Goal: Find specific page/section: Find specific page/section

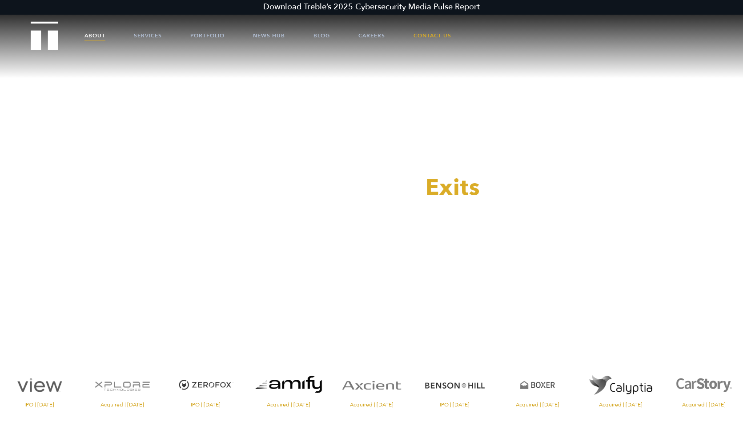
click at [94, 36] on link "About" at bounding box center [94, 35] width 21 height 27
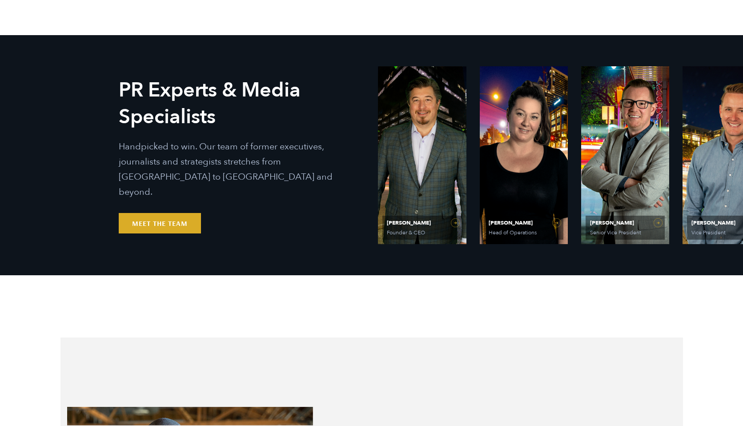
scroll to position [559, 0]
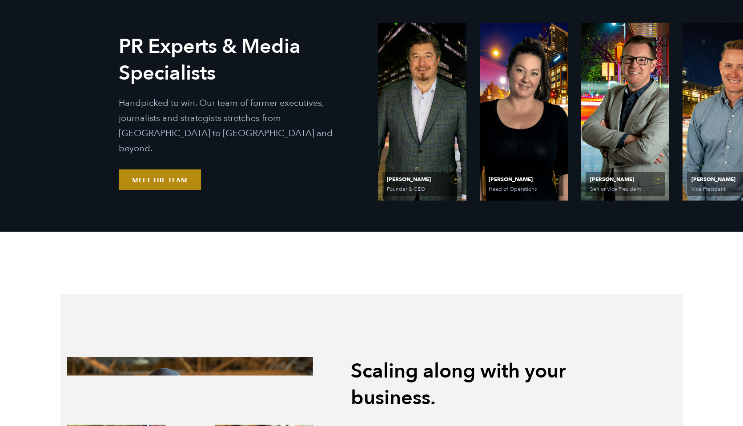
click at [141, 170] on link "Meet the Team" at bounding box center [160, 179] width 82 height 20
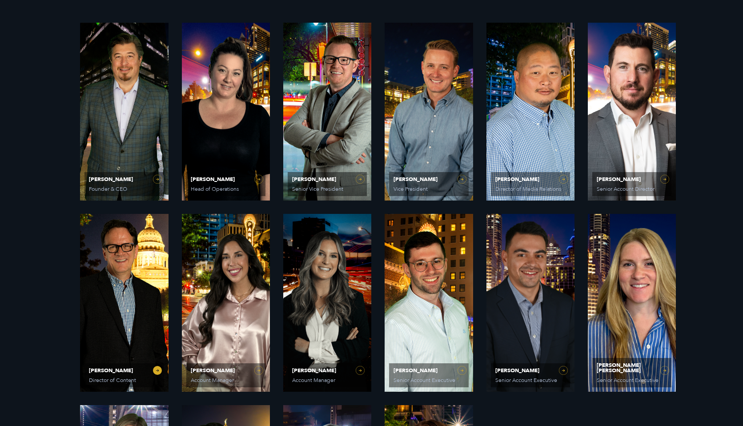
click at [122, 312] on link "[PERSON_NAME] Director of Content" at bounding box center [124, 303] width 88 height 178
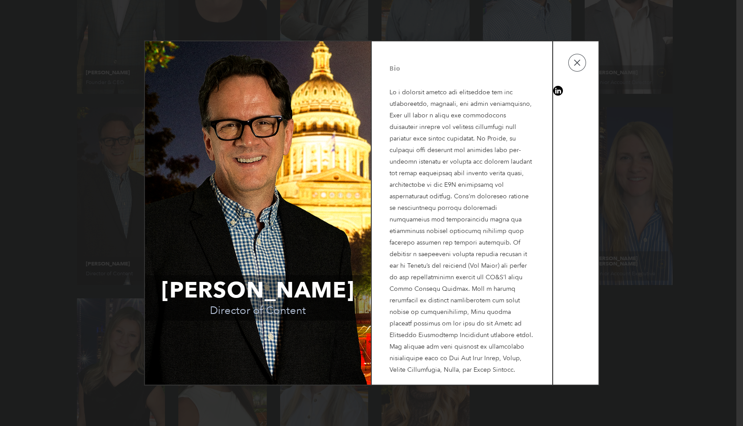
scroll to position [747, 0]
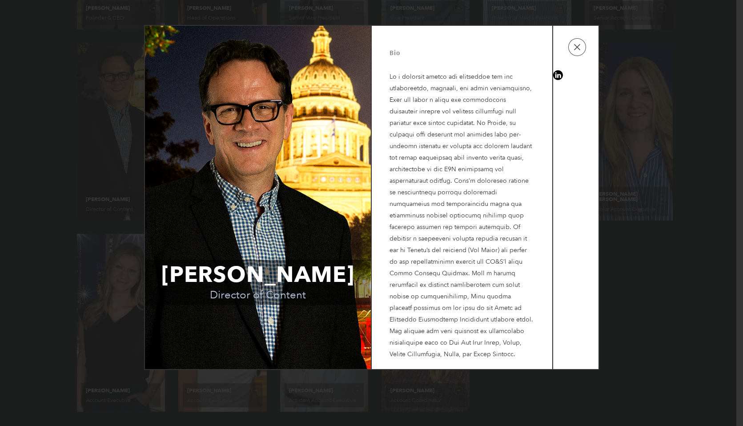
drag, startPoint x: 386, startPoint y: 94, endPoint x: 431, endPoint y: 81, distance: 47.0
click at [431, 81] on td "Bio" at bounding box center [462, 197] width 180 height 343
